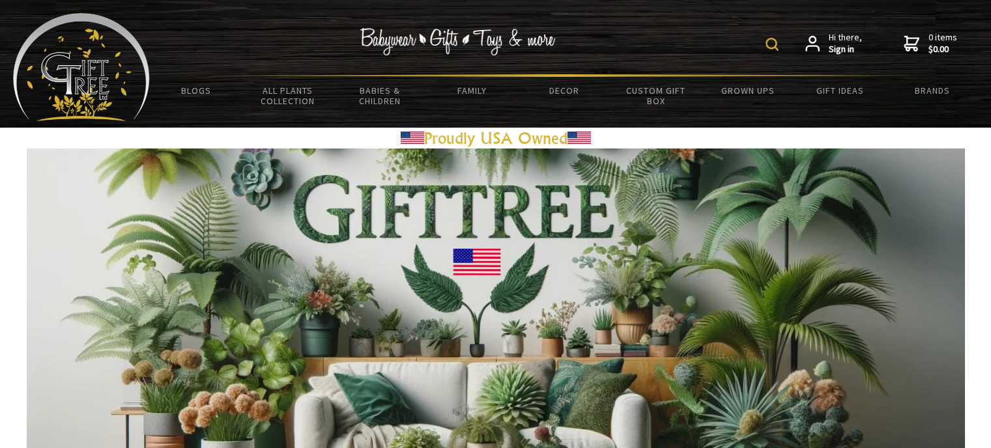
click at [768, 42] on img at bounding box center [771, 44] width 13 height 13
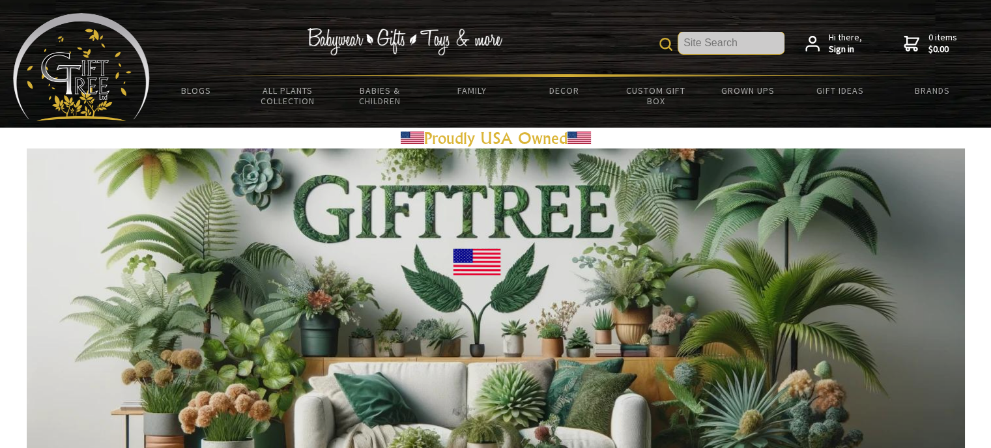
click at [759, 43] on input "text" at bounding box center [731, 43] width 106 height 22
type input "rozino"
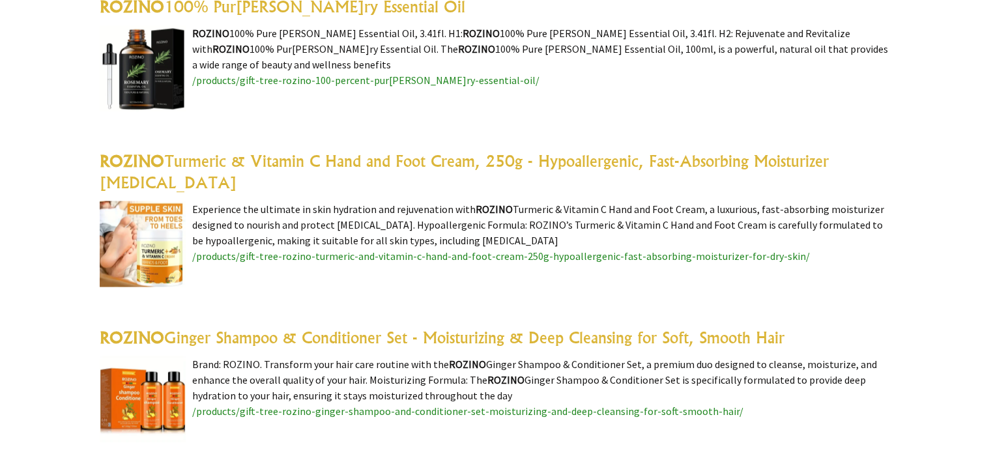
scroll to position [2318, 0]
